Goal: Navigation & Orientation: Go to known website

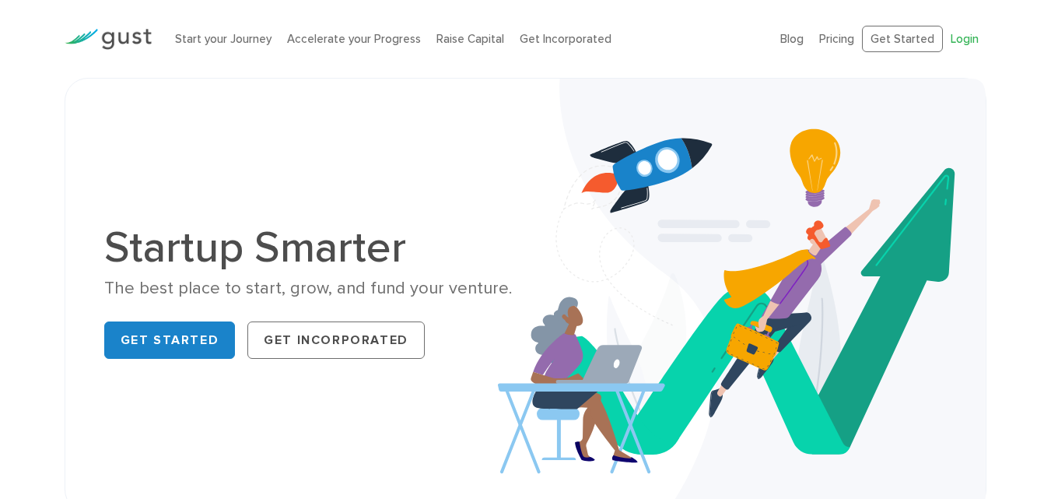
click at [964, 32] on link "Login" at bounding box center [965, 39] width 28 height 14
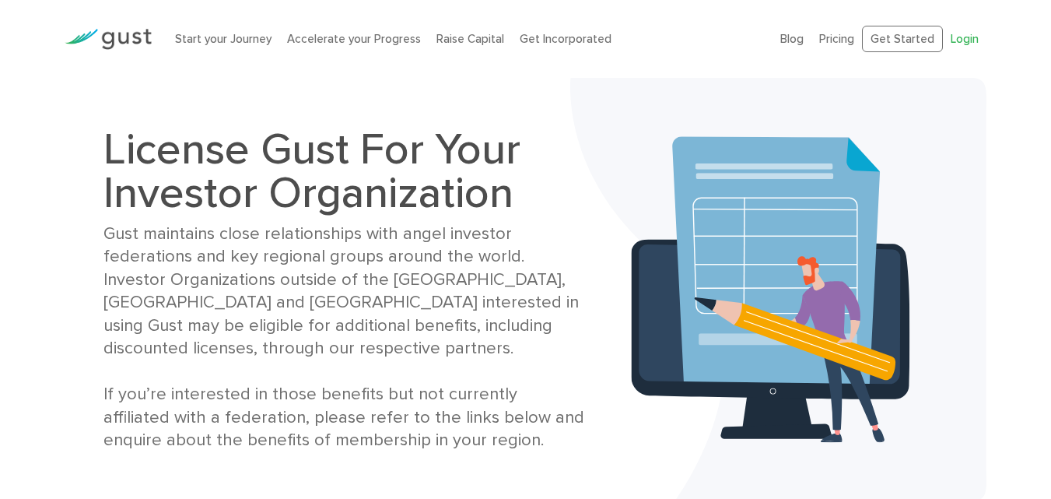
click at [964, 33] on link "Login" at bounding box center [965, 39] width 28 height 14
click at [965, 30] on li "Login" at bounding box center [965, 39] width 28 height 18
click at [909, 32] on link "Get Started" at bounding box center [902, 39] width 81 height 27
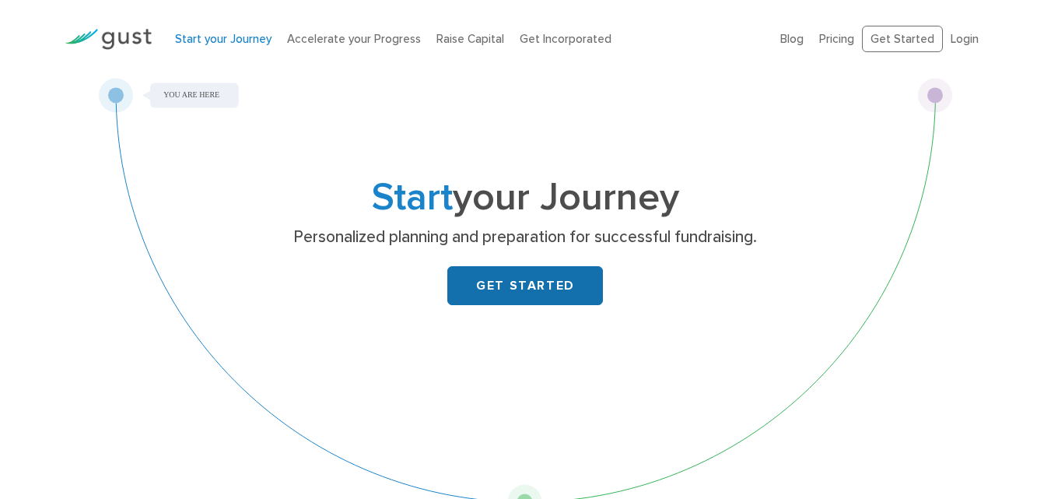
click at [546, 274] on link "GET STARTED" at bounding box center [525, 285] width 156 height 39
